Goal: Task Accomplishment & Management: Manage account settings

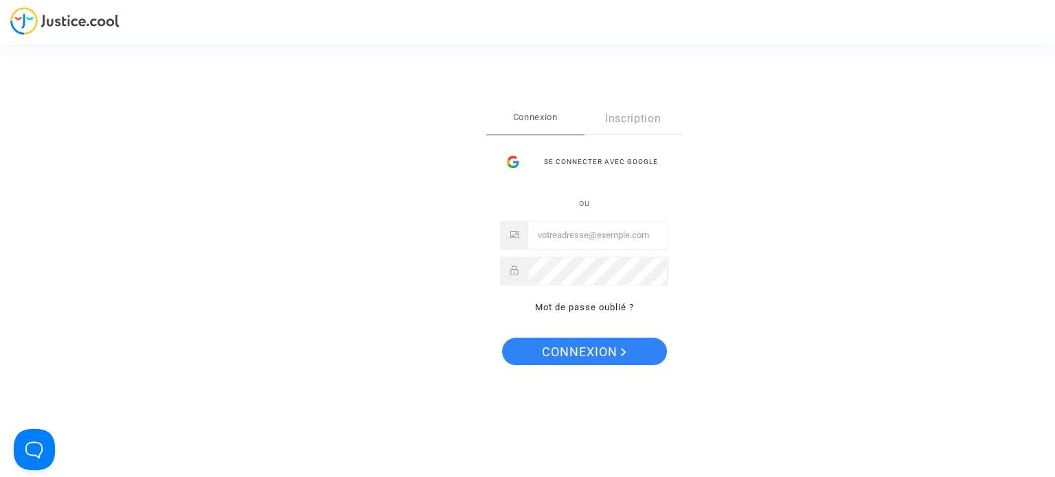
type input "[EMAIL_ADDRESS][DOMAIN_NAME]"
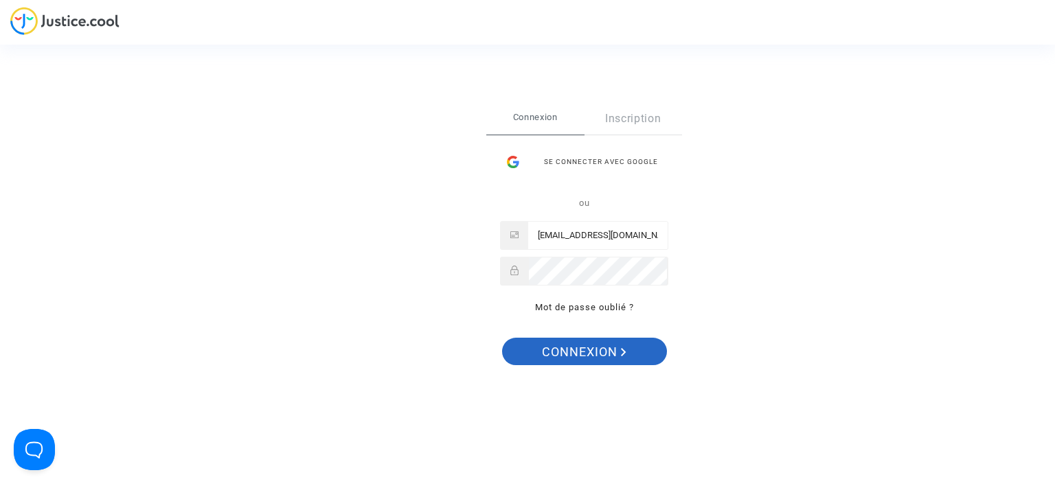
click at [585, 354] on span "Connexion" at bounding box center [584, 352] width 85 height 29
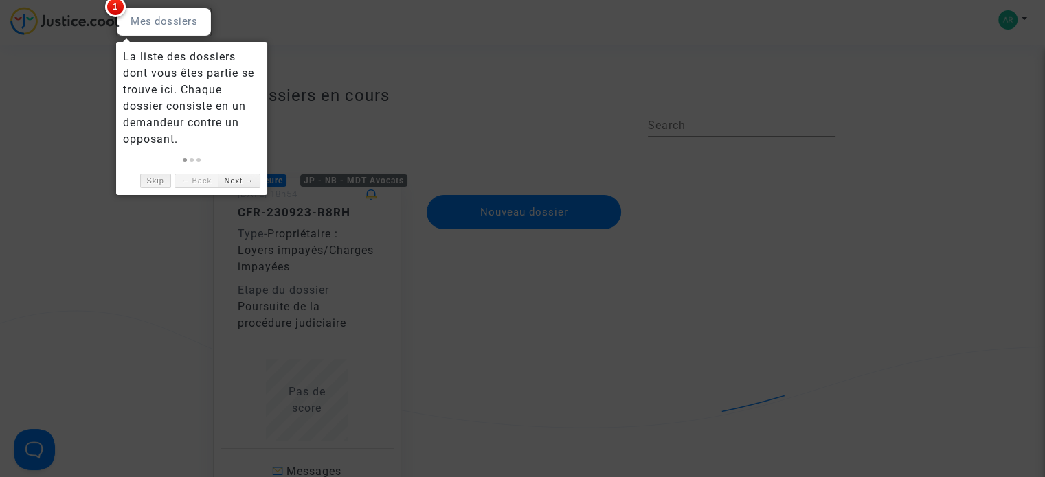
click at [154, 179] on link "Skip" at bounding box center [155, 181] width 31 height 14
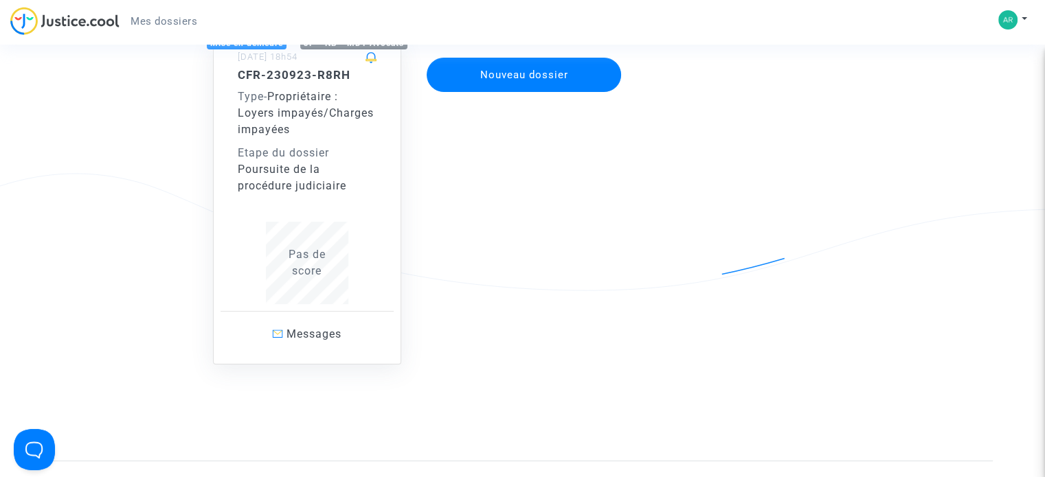
click at [311, 271] on span "Pas de score" at bounding box center [307, 263] width 37 height 30
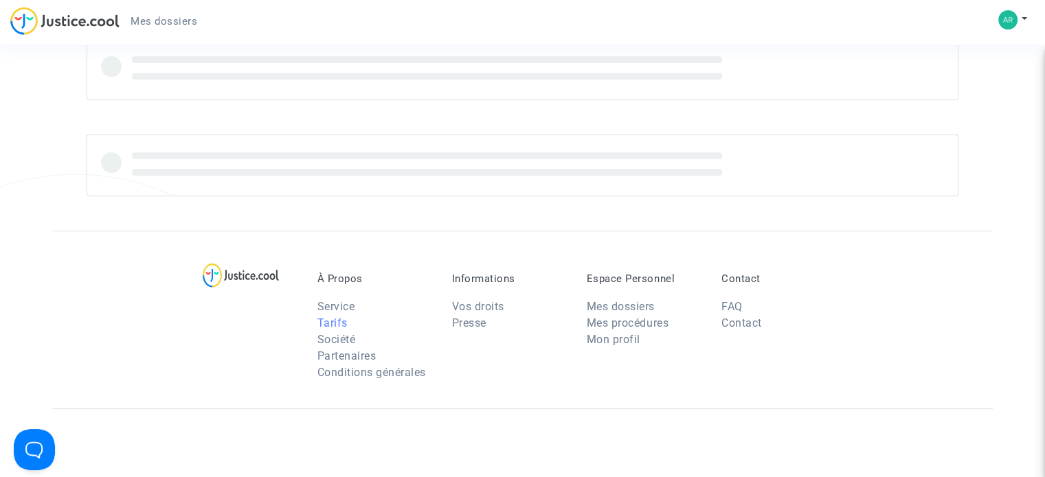
scroll to position [137, 0]
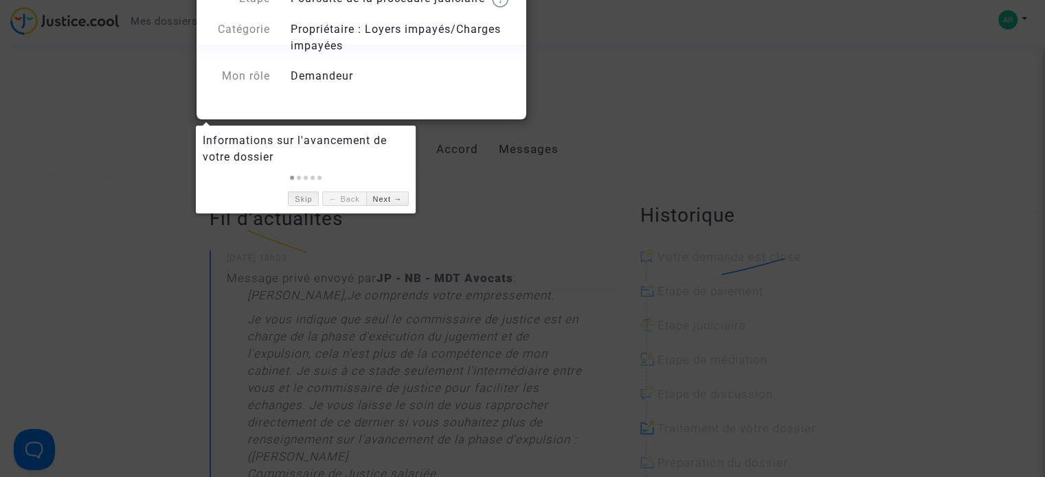
click at [304, 198] on link "Skip" at bounding box center [303, 199] width 31 height 14
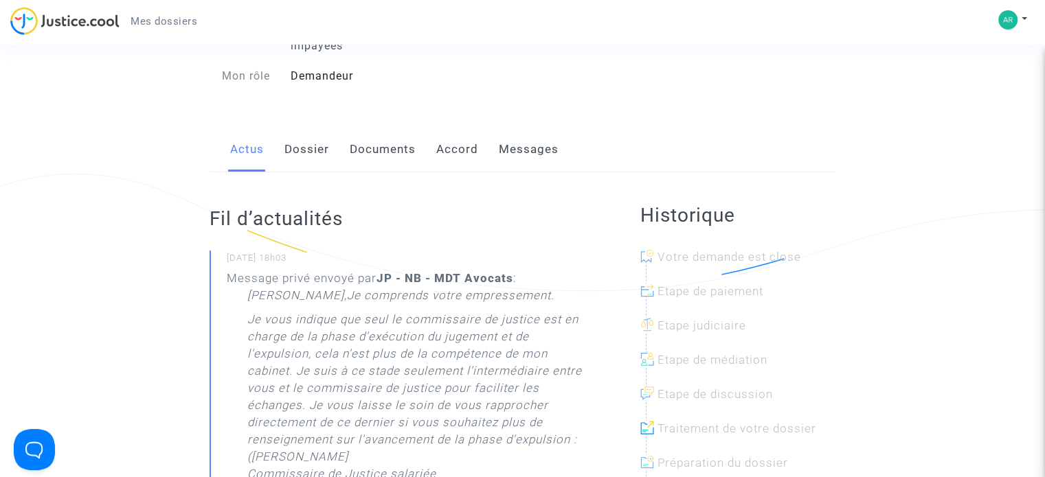
scroll to position [0, 0]
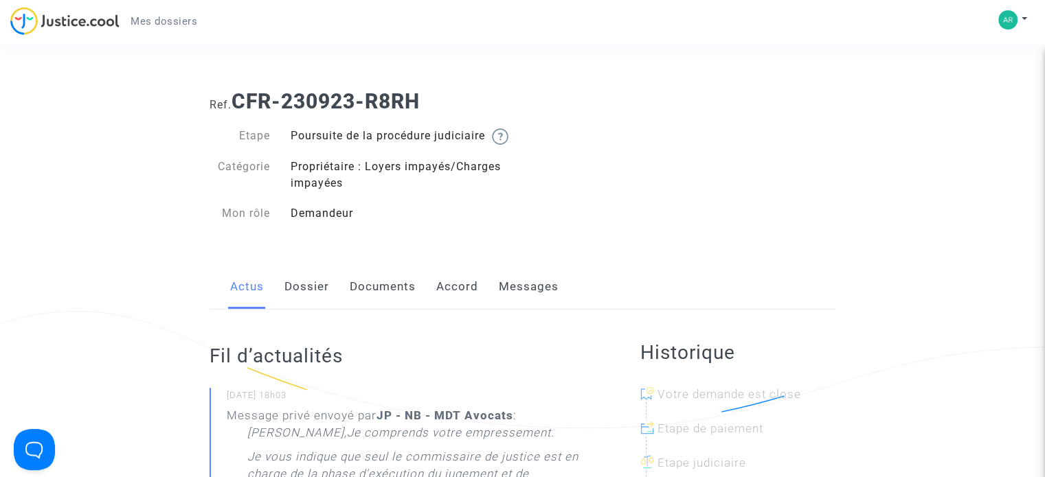
click at [299, 300] on link "Dossier" at bounding box center [306, 287] width 45 height 45
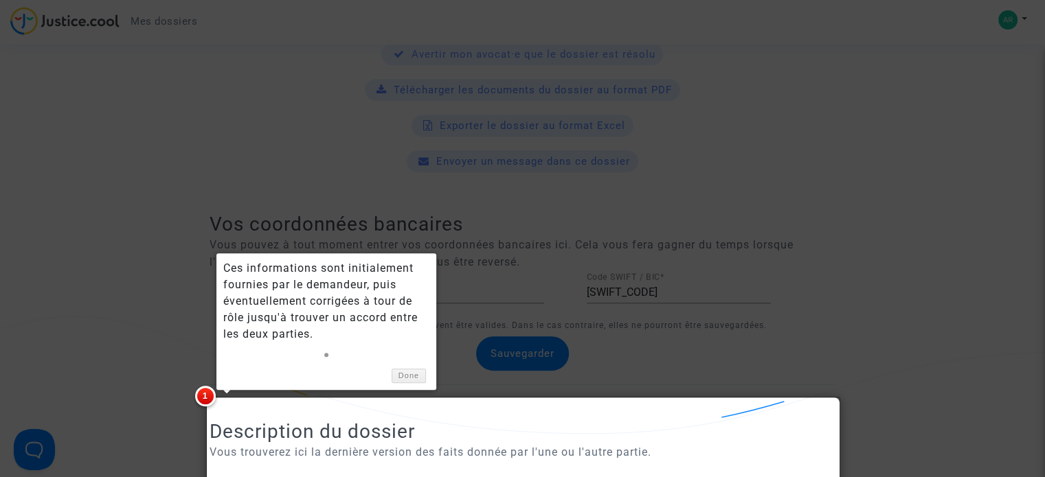
scroll to position [618, 0]
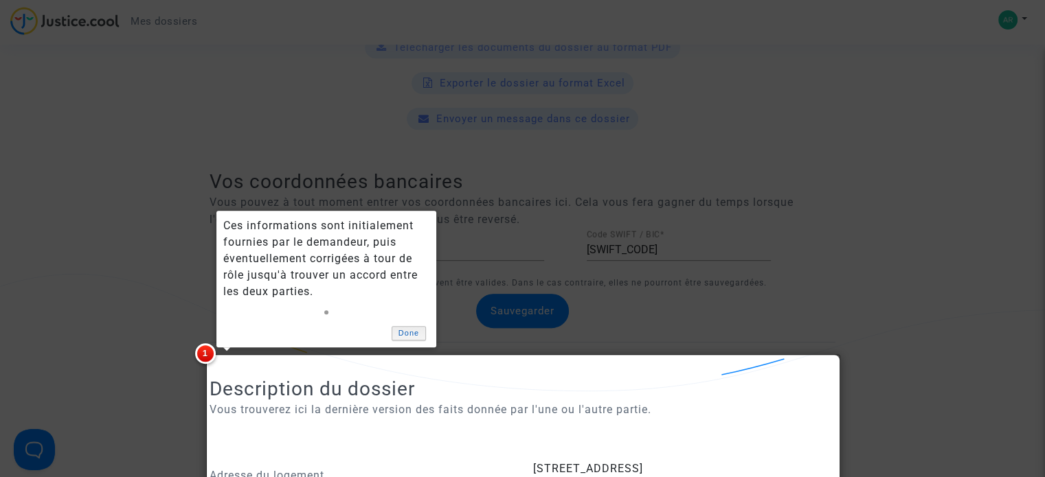
click at [405, 330] on link "Done" at bounding box center [409, 333] width 34 height 14
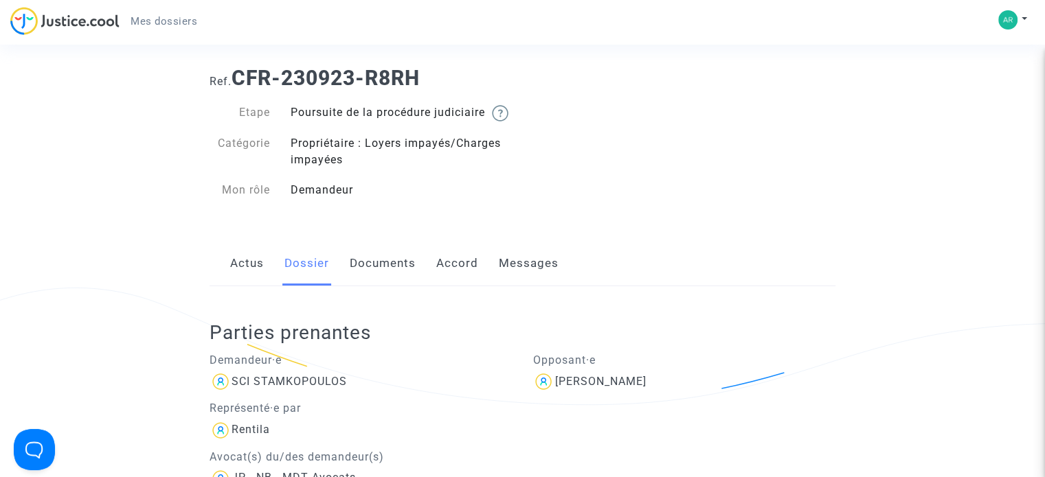
scroll to position [0, 0]
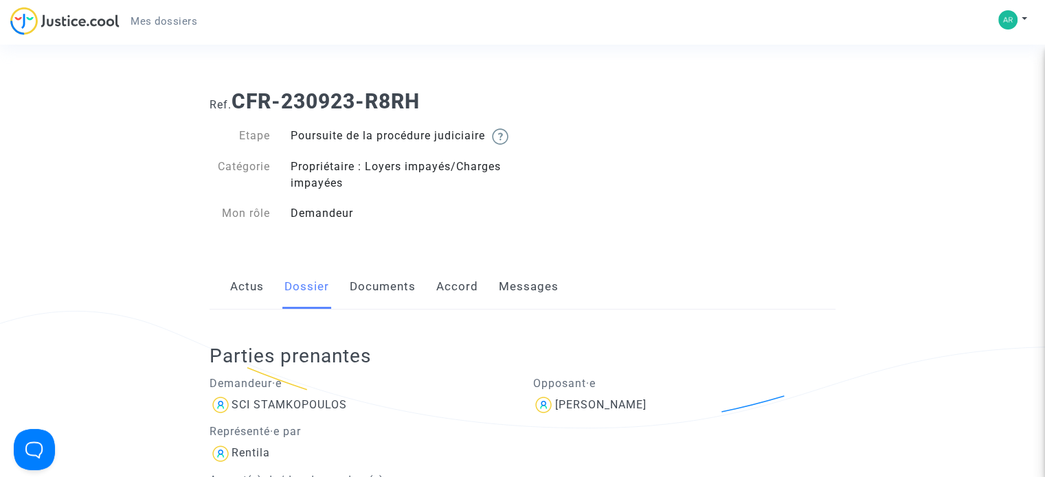
click at [379, 302] on link "Documents" at bounding box center [383, 287] width 66 height 45
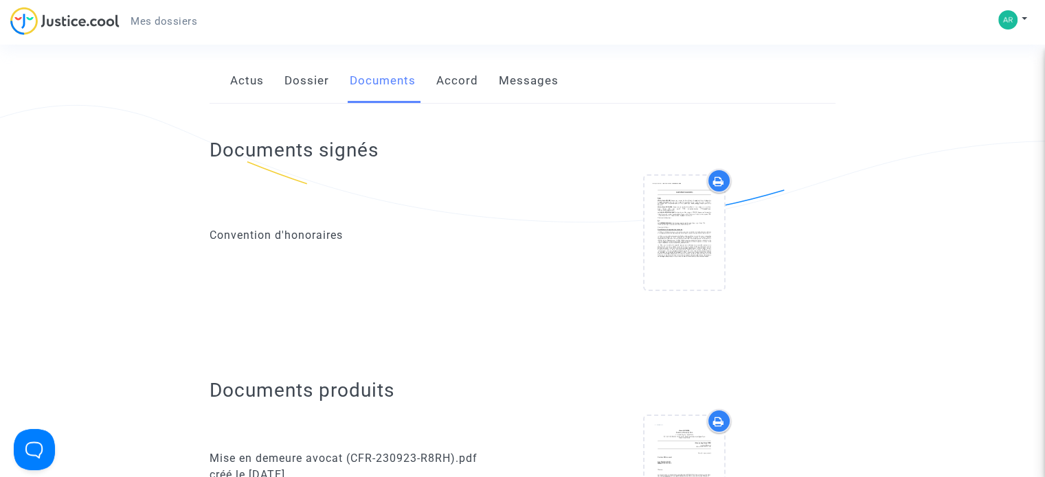
scroll to position [1957, 0]
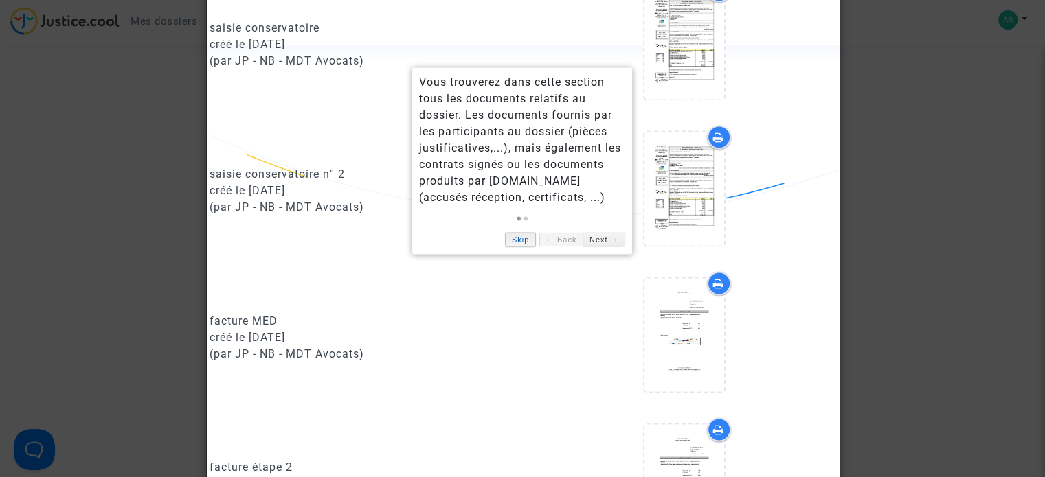
click at [523, 241] on link "Skip" at bounding box center [520, 239] width 31 height 14
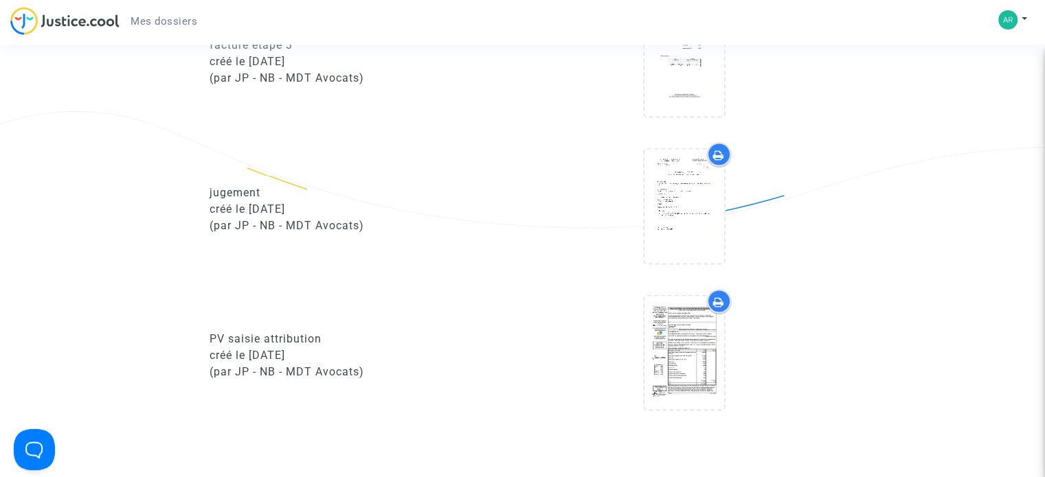
scroll to position [2575, 0]
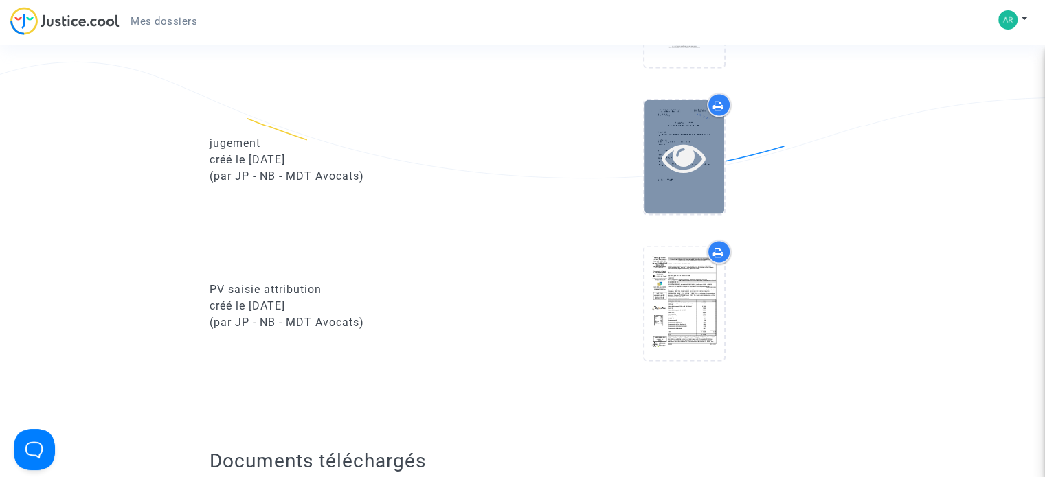
click at [666, 176] on icon at bounding box center [684, 157] width 45 height 44
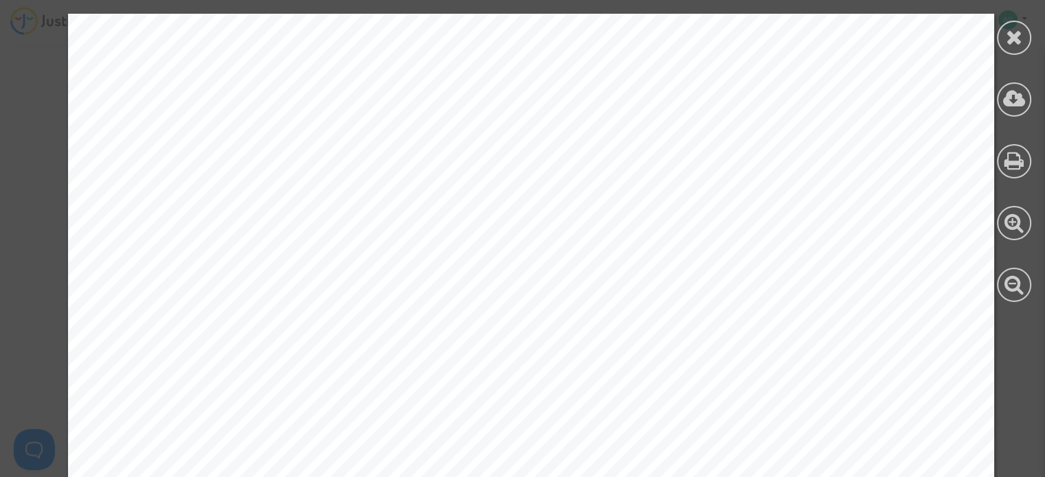
scroll to position [2231, 0]
click at [1009, 162] on icon at bounding box center [1014, 160] width 20 height 21
click at [1011, 39] on icon at bounding box center [1014, 37] width 17 height 21
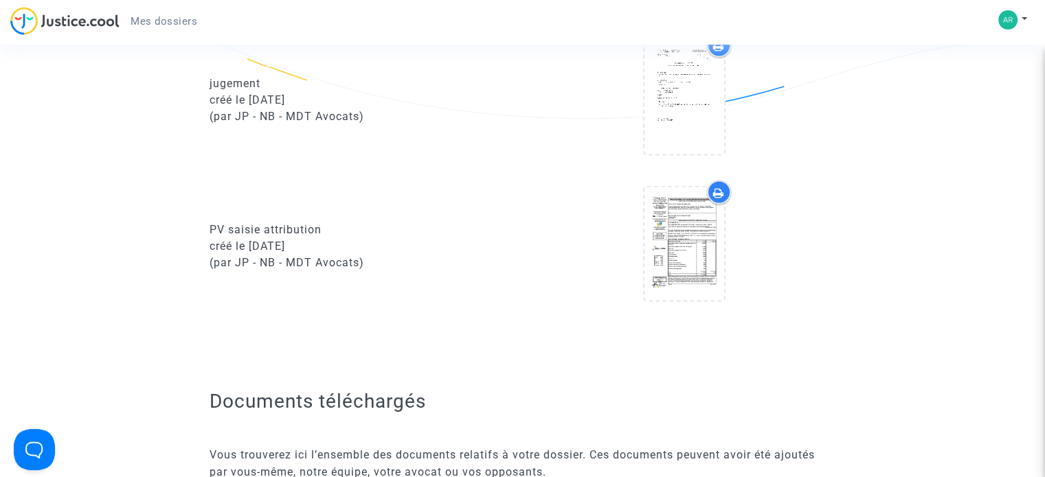
scroll to position [2575, 0]
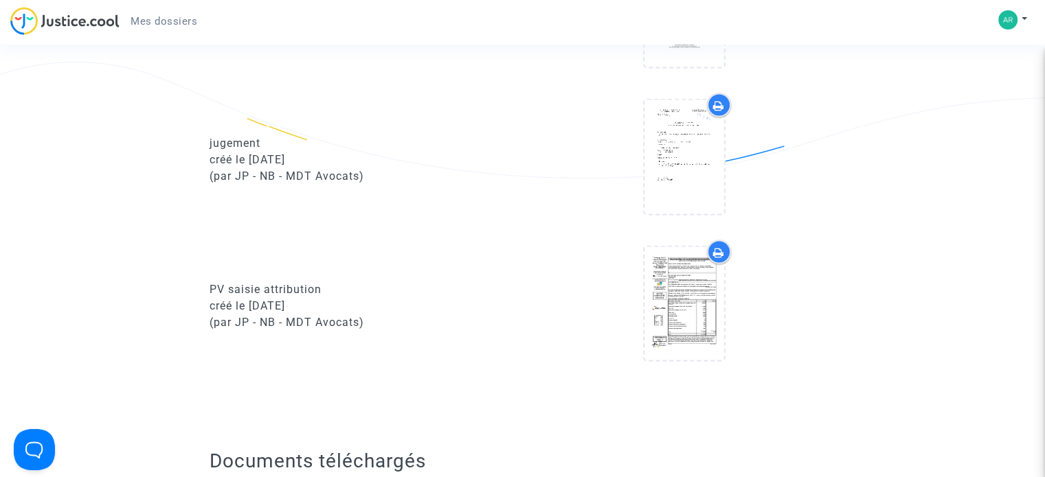
click at [717, 258] on icon at bounding box center [718, 252] width 11 height 11
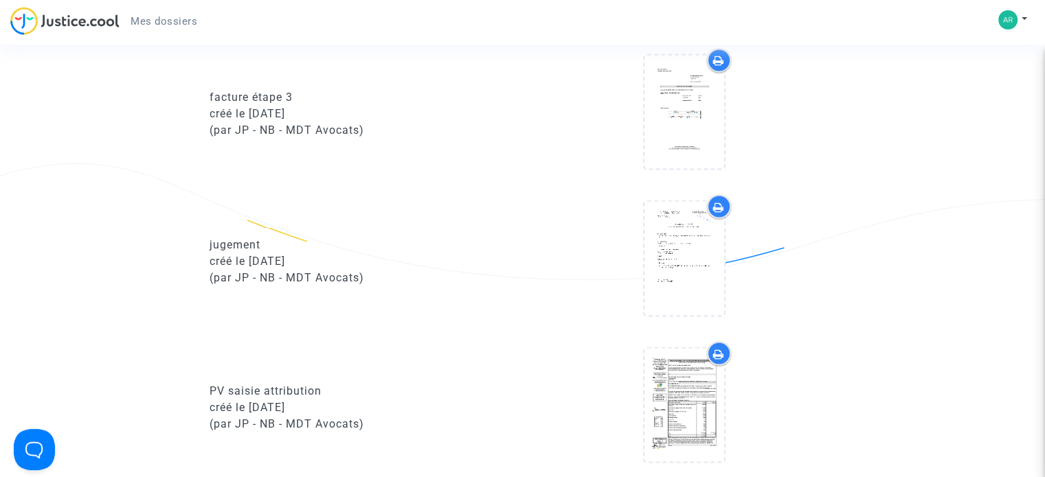
scroll to position [2611, 0]
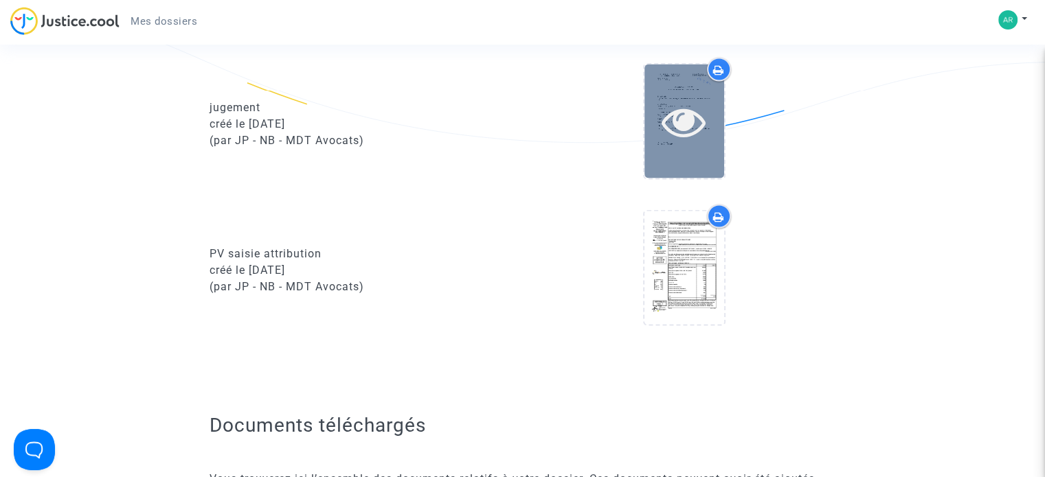
click at [688, 120] on icon at bounding box center [684, 121] width 45 height 44
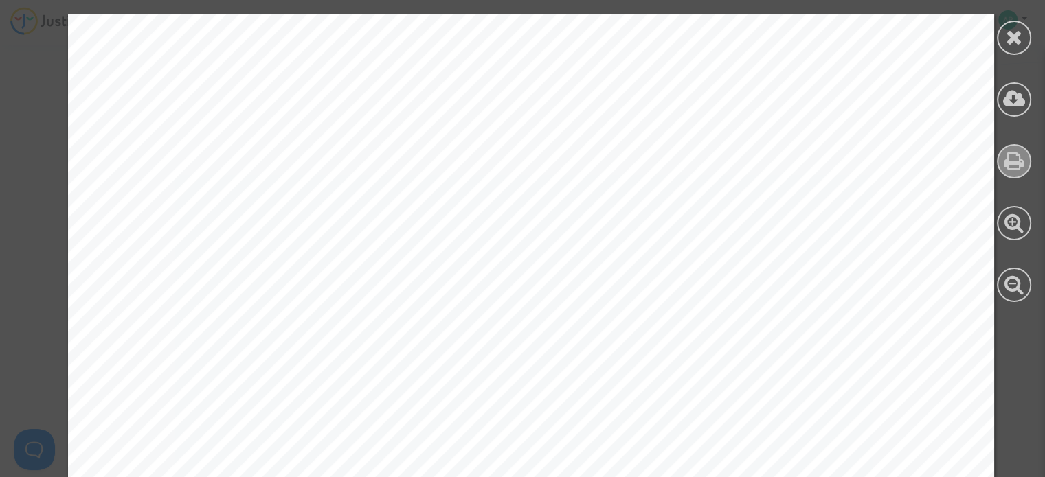
click at [1013, 164] on icon at bounding box center [1014, 160] width 20 height 21
click at [1011, 37] on icon at bounding box center [1014, 37] width 17 height 21
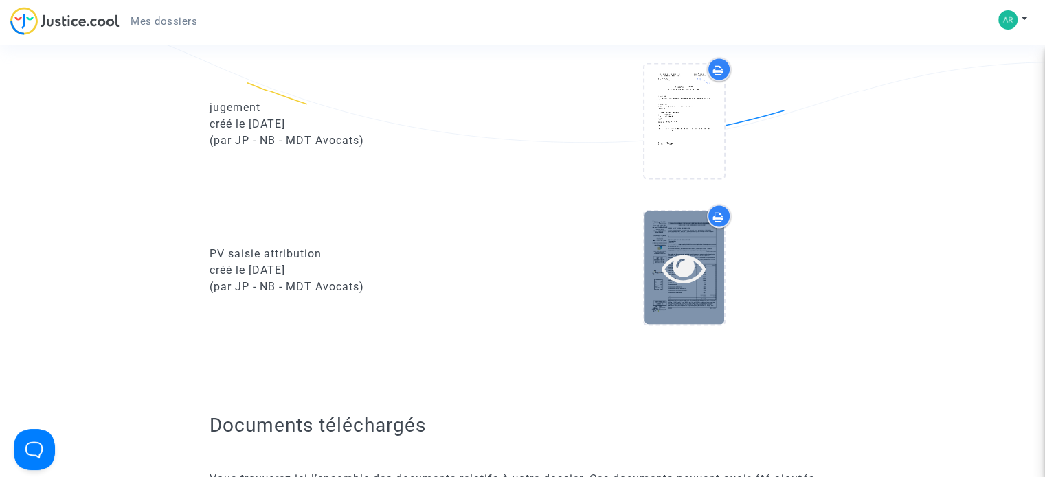
click at [677, 234] on div at bounding box center [684, 267] width 80 height 113
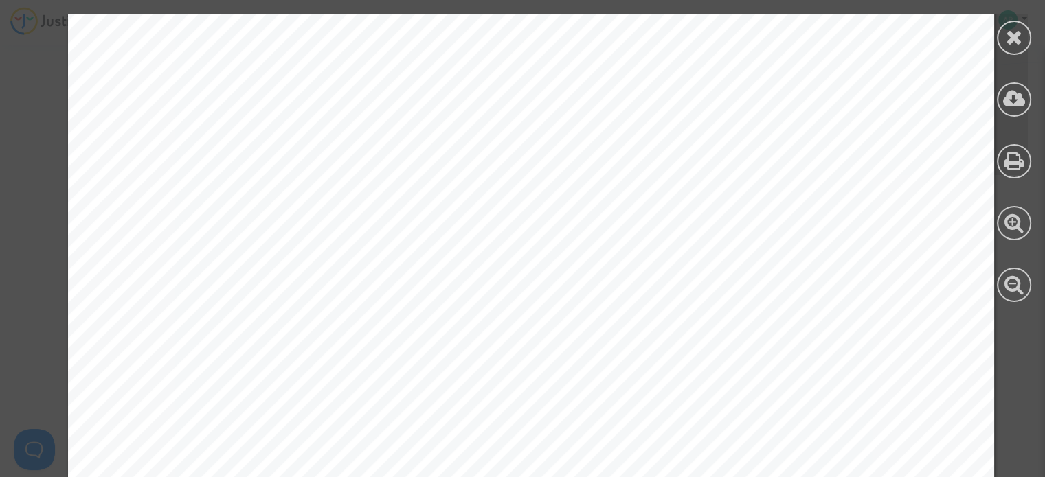
scroll to position [12721, 0]
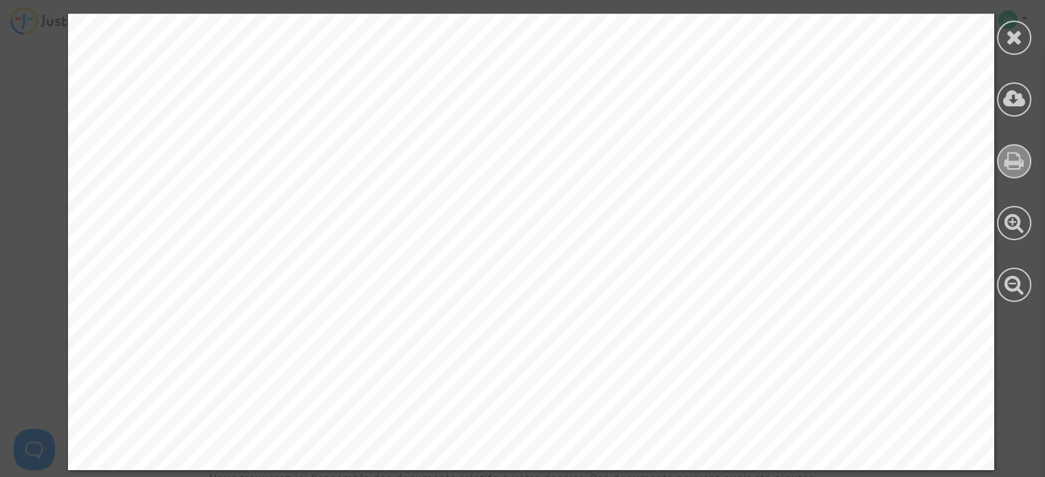
click at [1018, 164] on icon at bounding box center [1014, 160] width 20 height 21
click at [1019, 35] on icon at bounding box center [1014, 37] width 17 height 21
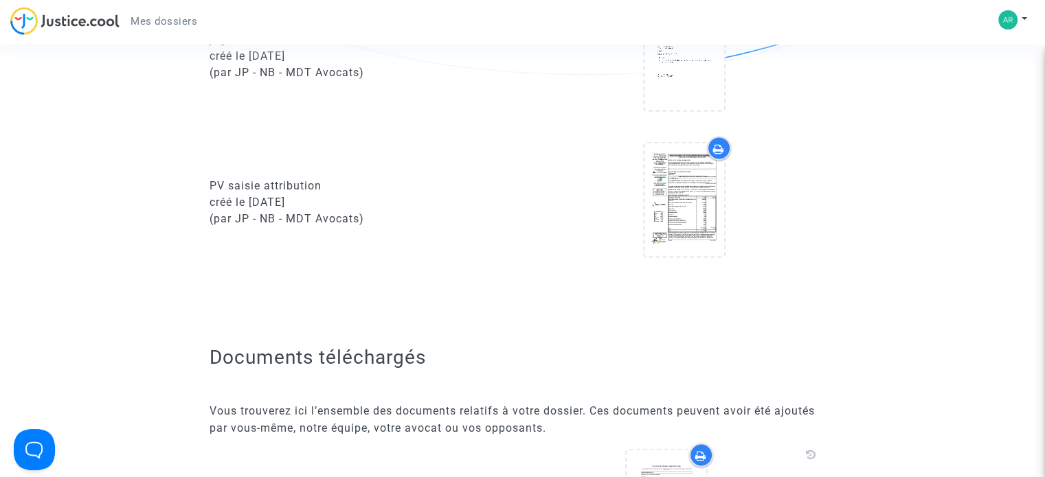
scroll to position [2405, 0]
